Goal: Contribute content: Contribute content

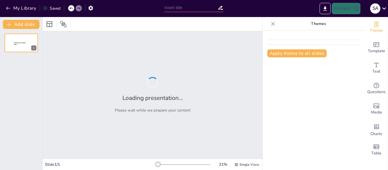
type input "Características Técnicas y Desempeño de Bombas de Engranajes en Sistemas Hidráu…"
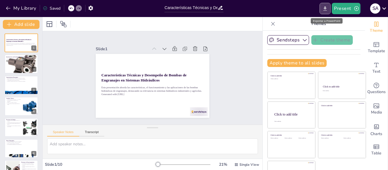
click at [327, 11] on icon "Export to PowerPoint" at bounding box center [325, 8] width 3 height 4
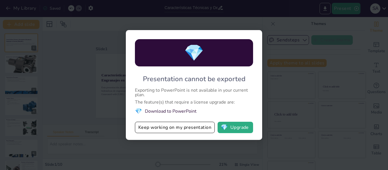
click at [279, 24] on div "💎 Presentation cannot be exported Exporting to PowerPoint is not available in y…" at bounding box center [194, 85] width 388 height 170
click at [298, 88] on div "💎 Presentation cannot be exported Exporting to PowerPoint is not available in y…" at bounding box center [194, 85] width 388 height 170
click at [225, 15] on div "💎 Presentation cannot be exported Exporting to PowerPoint is not available in y…" at bounding box center [194, 85] width 388 height 170
click at [166, 130] on button "Keep working on my presentation" at bounding box center [175, 127] width 80 height 11
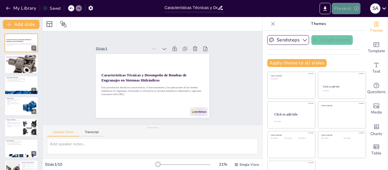
click at [347, 9] on button "Present" at bounding box center [346, 8] width 28 height 11
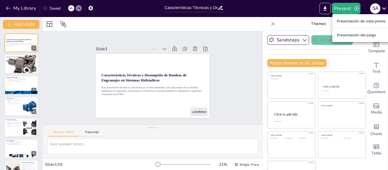
click at [246, 21] on div at bounding box center [194, 85] width 388 height 170
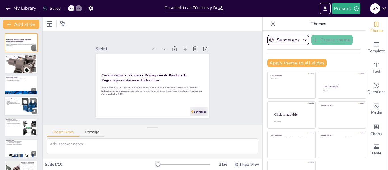
click at [26, 104] on button at bounding box center [25, 102] width 7 height 7
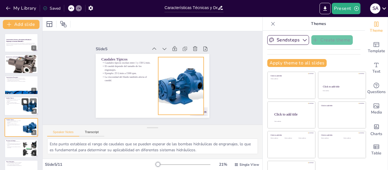
scroll to position [28, 0]
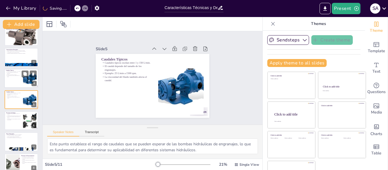
click at [14, 73] on p "El caudal depende del tamaño de los engranajes." at bounding box center [13, 73] width 15 height 2
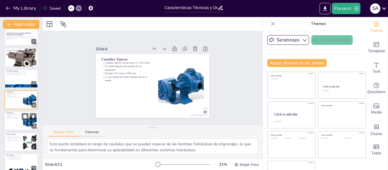
click at [20, 121] on div at bounding box center [21, 120] width 34 height 19
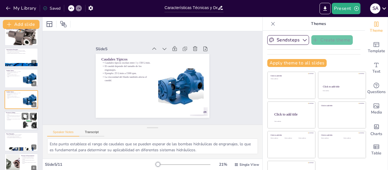
click at [10, 121] on p "La viscosidad del aceite también es un factor determinante." at bounding box center [13, 120] width 15 height 2
type textarea "Este punto establece el rango de presiones a las que operan las bombas, lo que …"
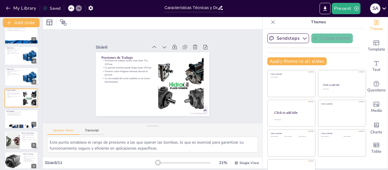
scroll to position [0, 0]
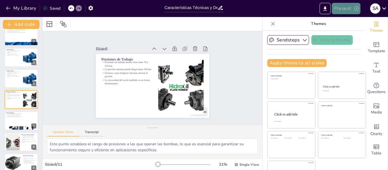
click at [345, 7] on button "Present" at bounding box center [346, 8] width 28 height 11
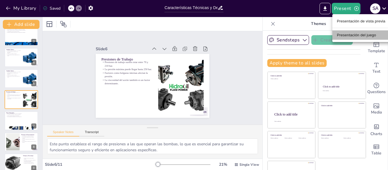
click at [351, 32] on font "Presentación del juego" at bounding box center [356, 35] width 39 height 6
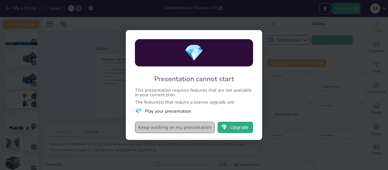
click at [195, 127] on button "Keep working on my presentation" at bounding box center [175, 127] width 80 height 11
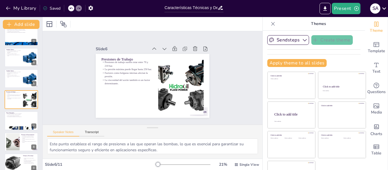
click at [56, 7] on div "Saved" at bounding box center [52, 8] width 18 height 5
click at [26, 4] on button "My Library" at bounding box center [21, 8] width 34 height 9
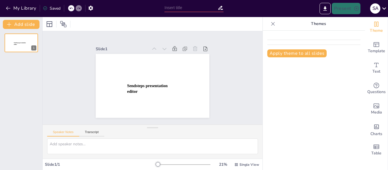
type input "Características Técnicas y Desempeño de Bombas de Engranajes en Sistemas Hidráu…"
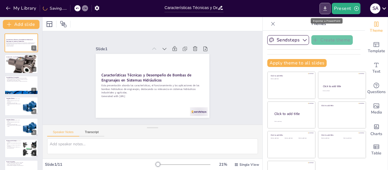
click at [325, 6] on icon "Export to PowerPoint" at bounding box center [325, 9] width 6 height 6
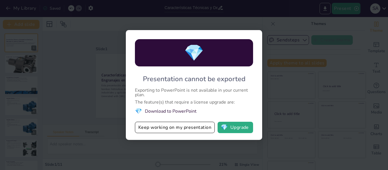
click at [291, 11] on div "💎 Presentation cannot be exported Exporting to PowerPoint is not available in y…" at bounding box center [194, 85] width 388 height 170
click at [106, 27] on div "💎 Presentation cannot be exported Exporting to PowerPoint is not available in y…" at bounding box center [194, 85] width 388 height 170
